Goal: Task Accomplishment & Management: Manage account settings

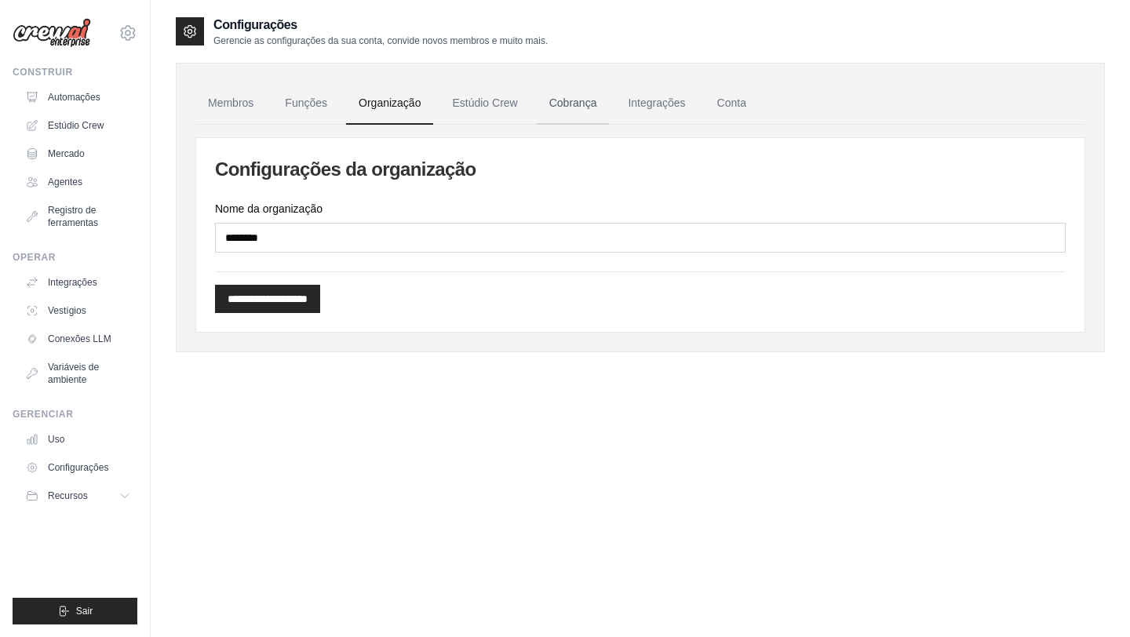
click at [577, 105] on font "Cobrança" at bounding box center [573, 102] width 48 height 13
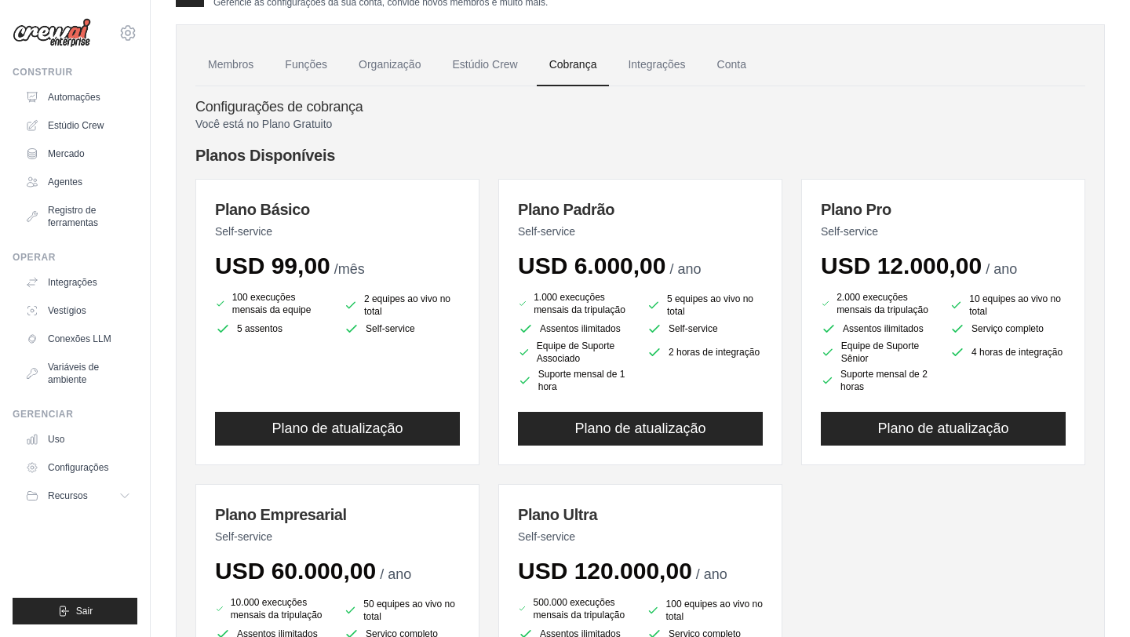
scroll to position [43, 0]
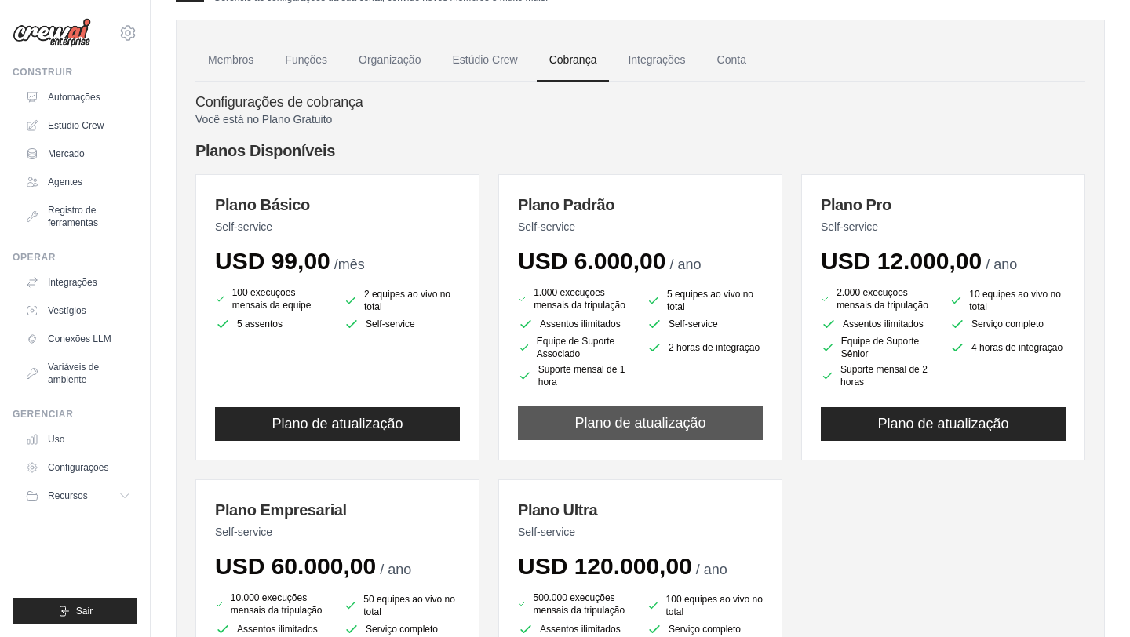
click at [637, 421] on font "Plano de atualização" at bounding box center [639, 423] width 131 height 16
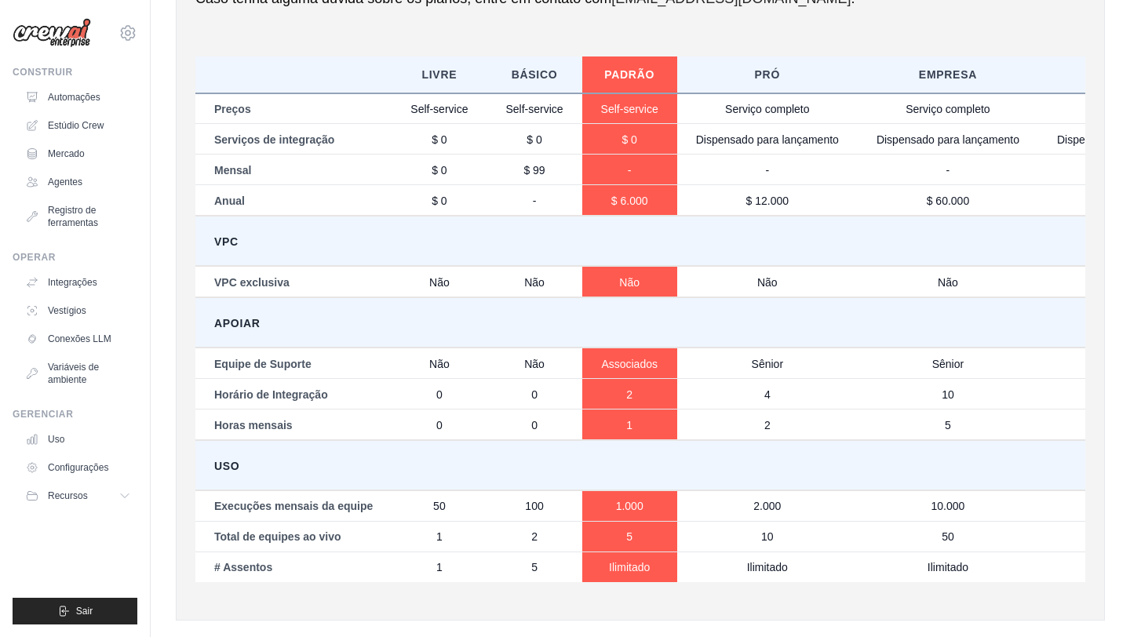
scroll to position [834, 0]
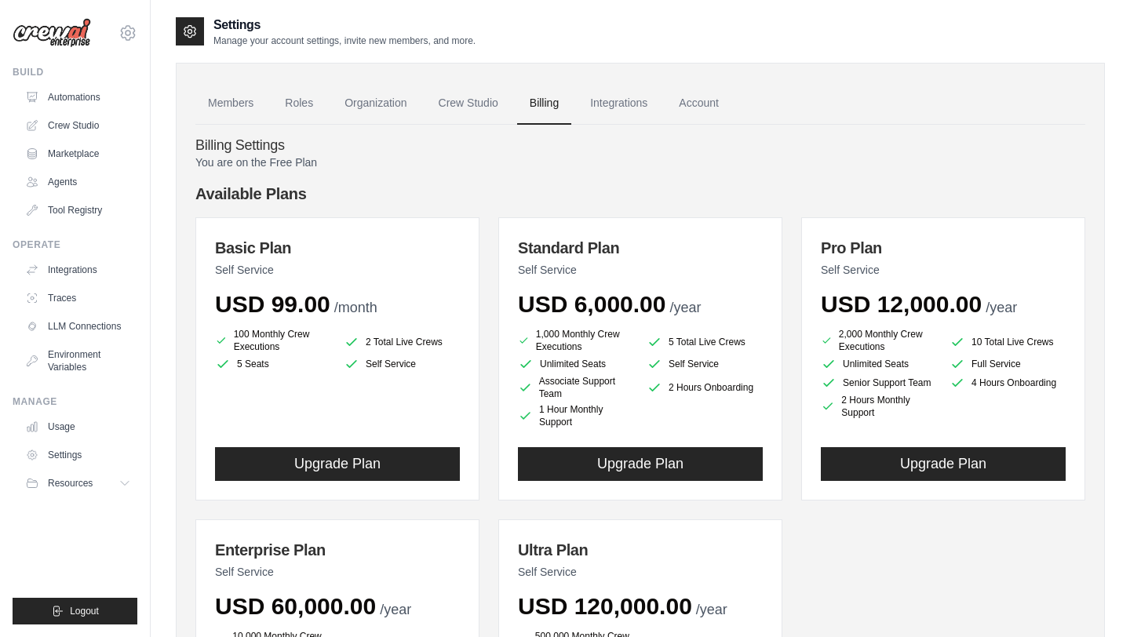
scroll to position [249, 0]
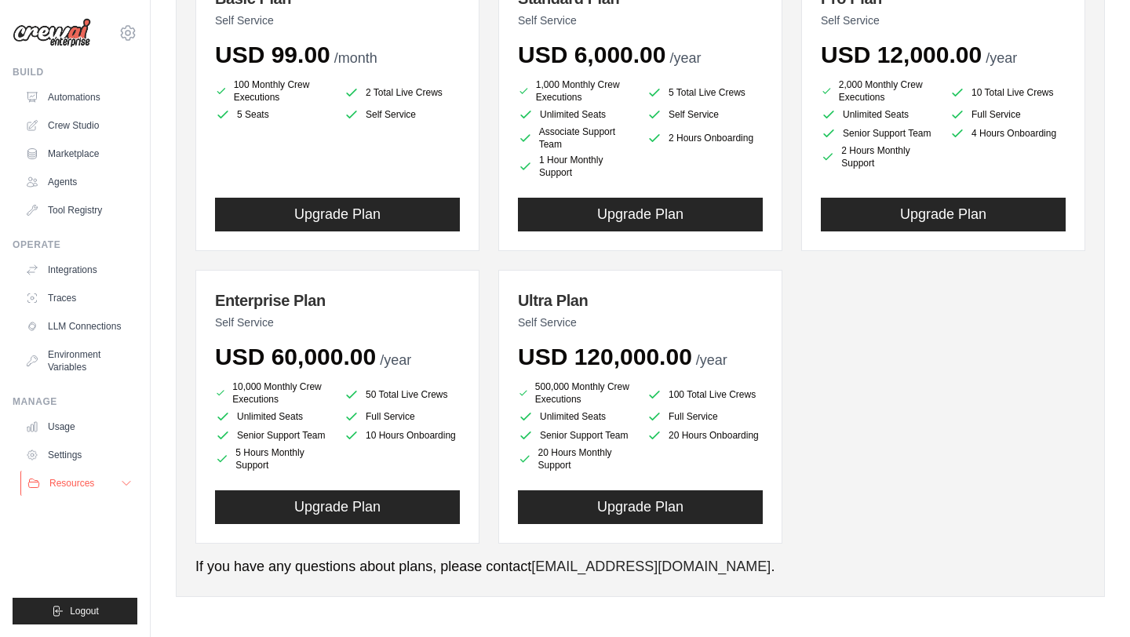
click at [129, 485] on icon at bounding box center [126, 483] width 13 height 13
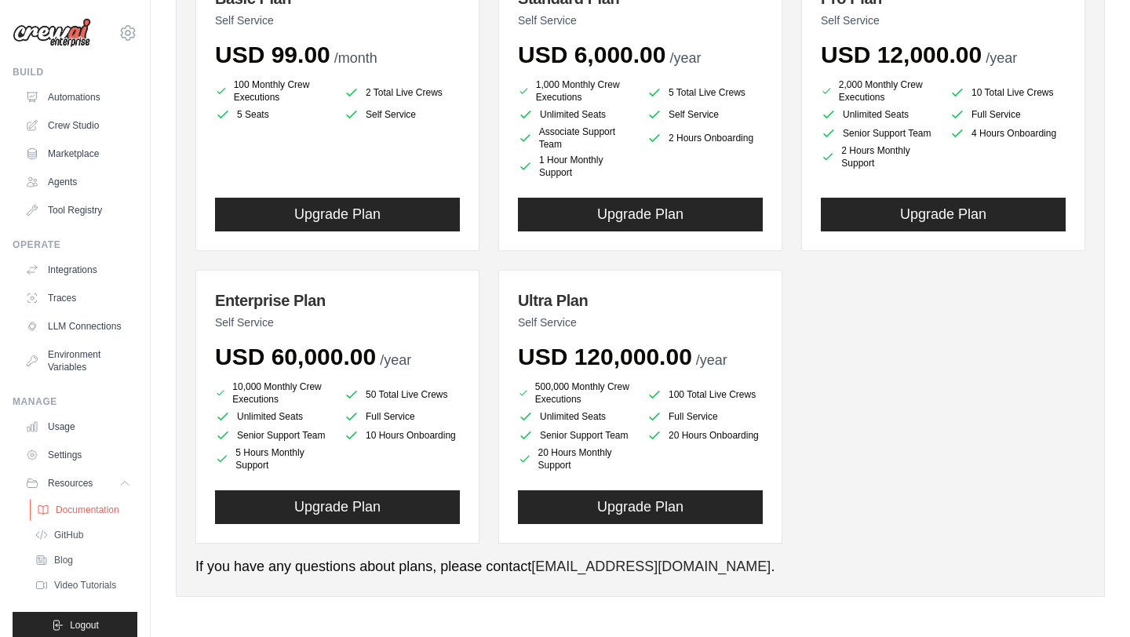
scroll to position [14, 0]
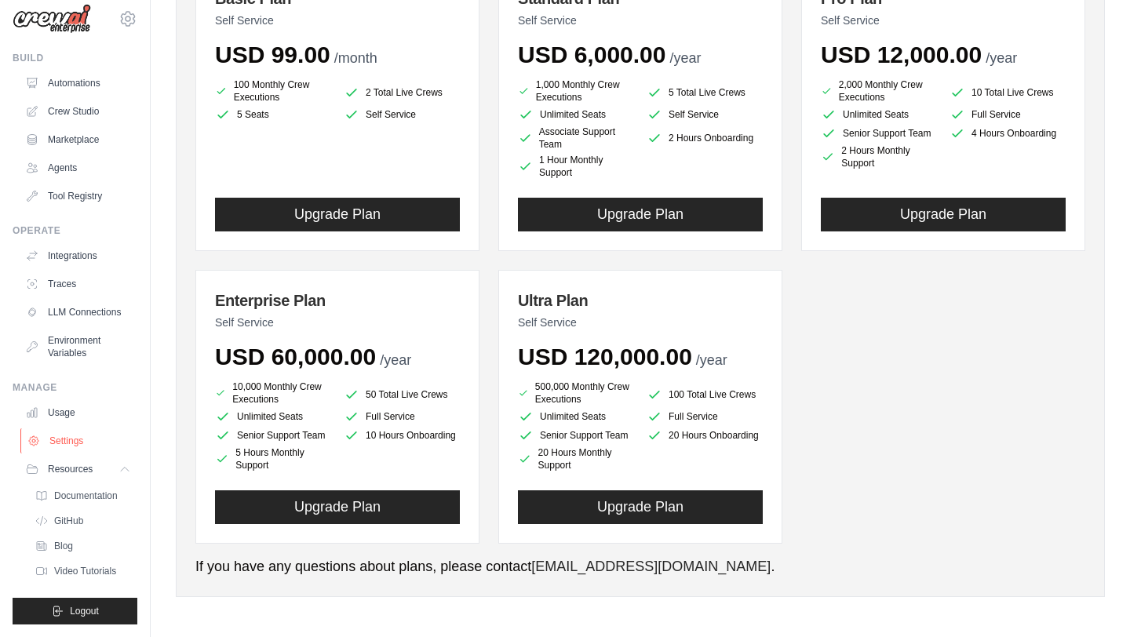
click at [72, 442] on link "Settings" at bounding box center [79, 440] width 118 height 25
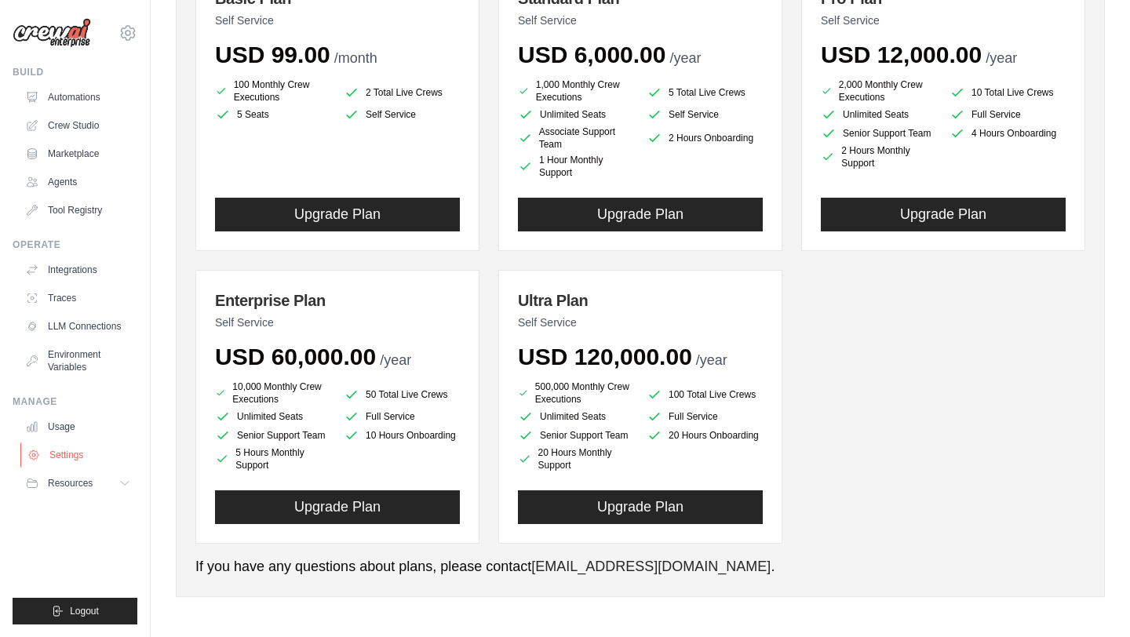
scroll to position [0, 0]
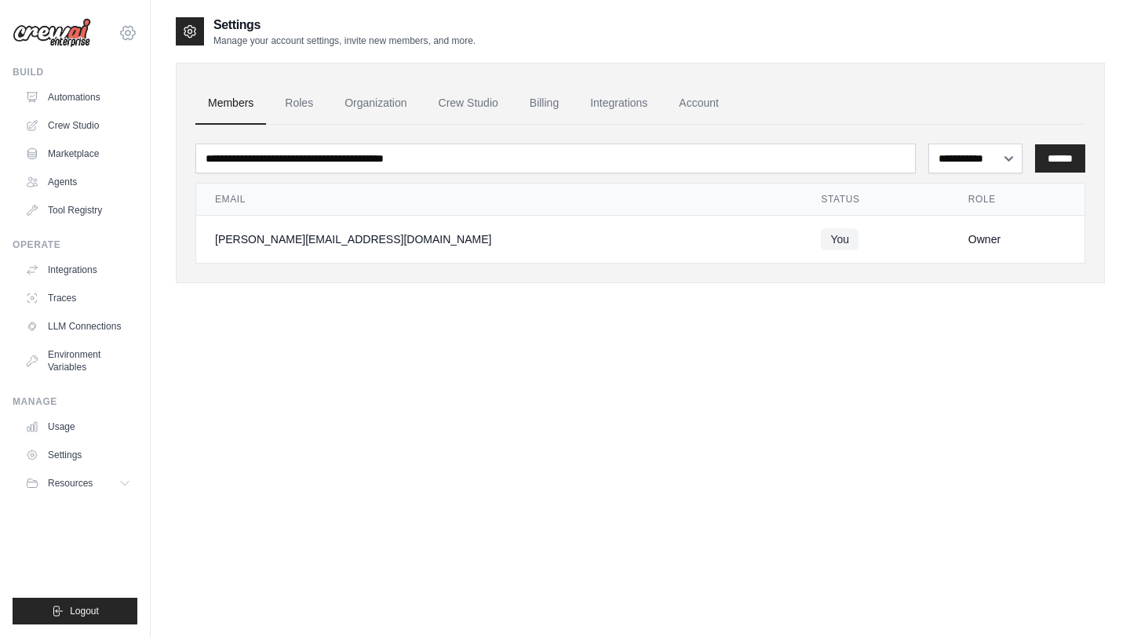
click at [129, 37] on icon at bounding box center [127, 33] width 19 height 19
click at [118, 8] on div "[PERSON_NAME][EMAIL_ADDRESS][DOMAIN_NAME] Settings" at bounding box center [75, 25] width 125 height 50
click at [704, 107] on link "Account" at bounding box center [698, 103] width 65 height 42
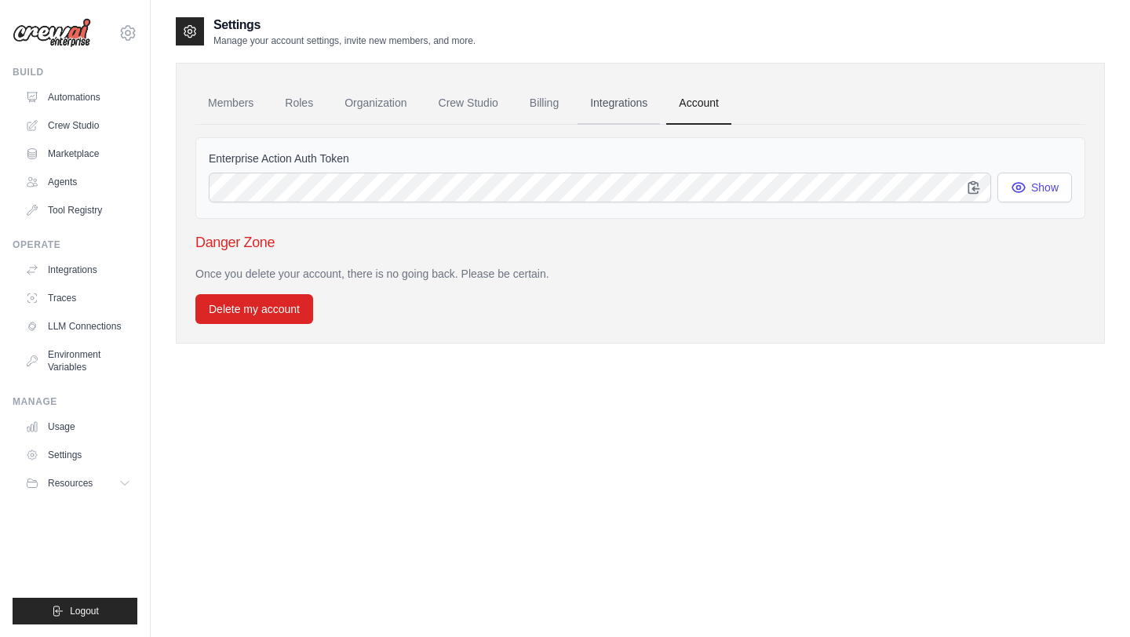
click at [626, 106] on link "Integrations" at bounding box center [618, 103] width 82 height 42
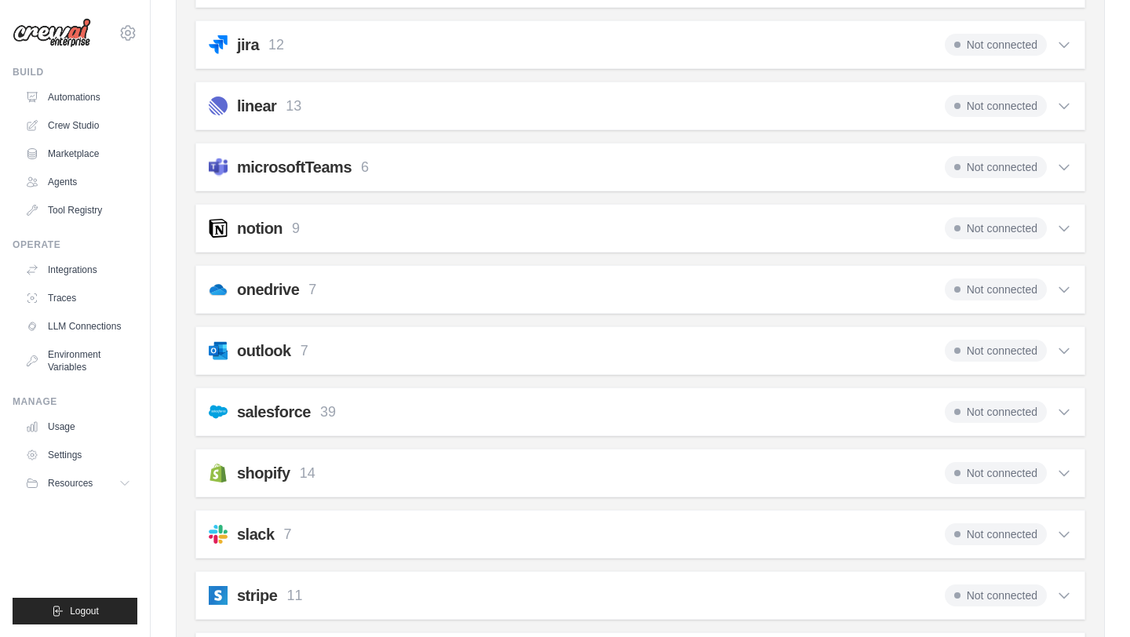
scroll to position [958, 0]
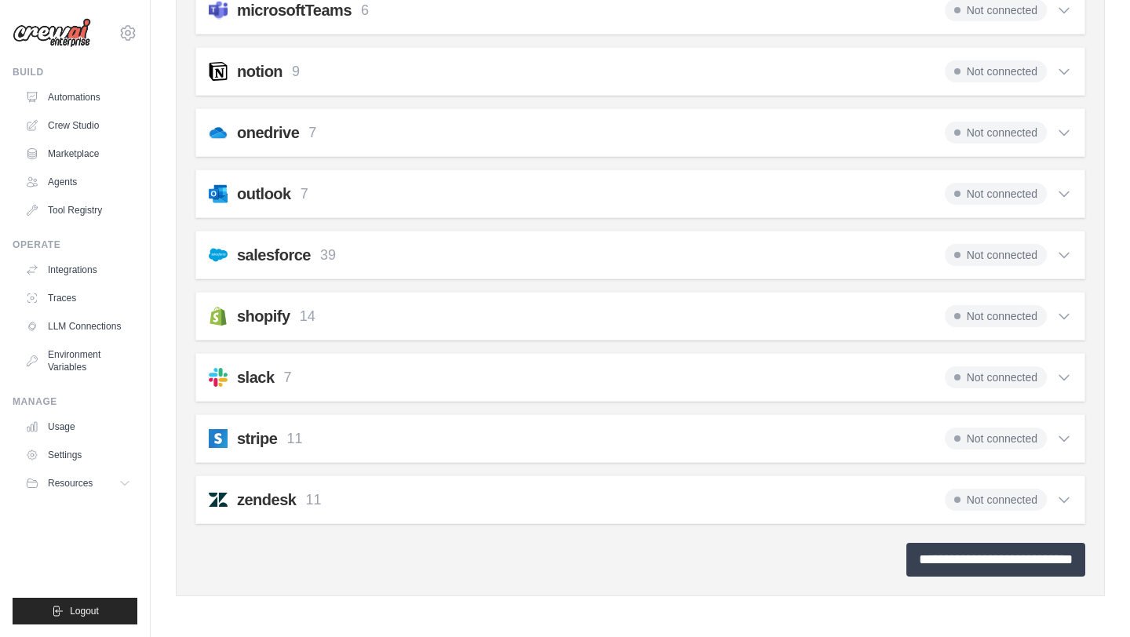
click at [908, 549] on input "**********" at bounding box center [995, 560] width 179 height 34
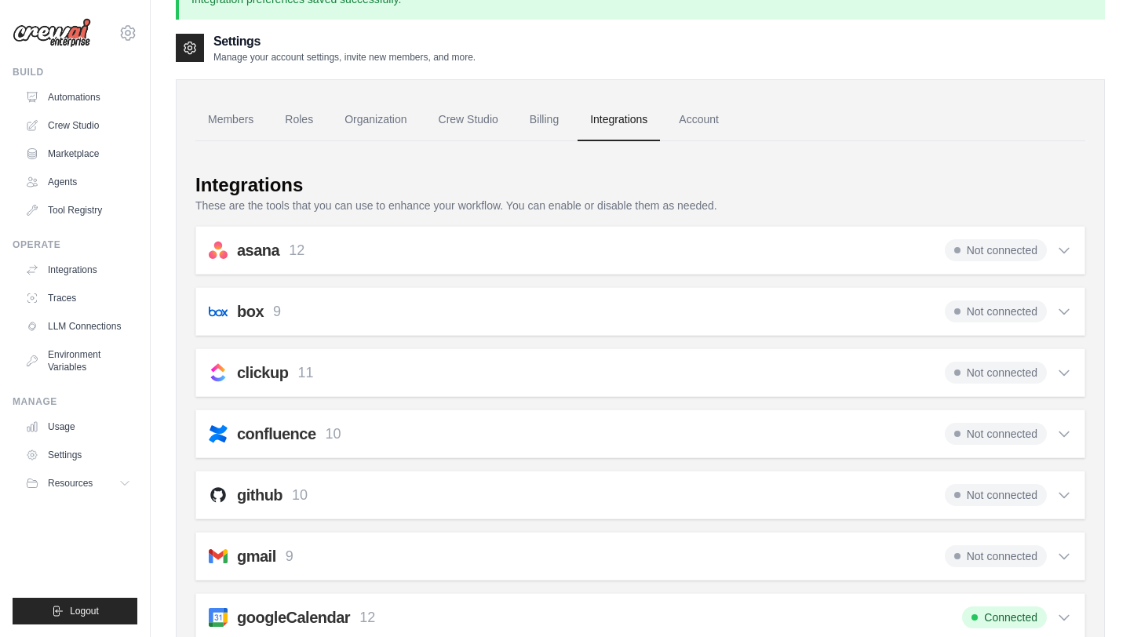
scroll to position [0, 0]
